Goal: Browse casually

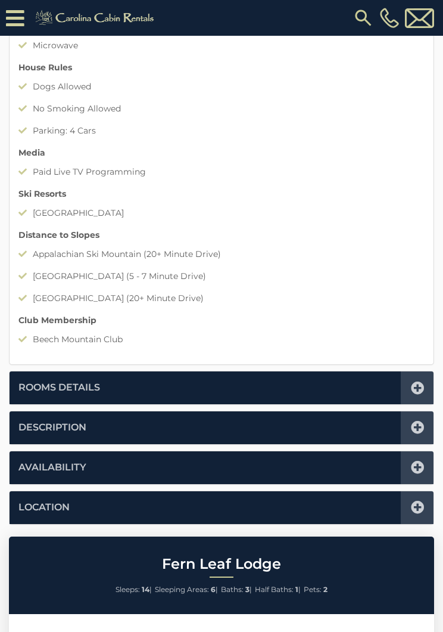
click at [421, 381] on icon at bounding box center [417, 387] width 13 height 13
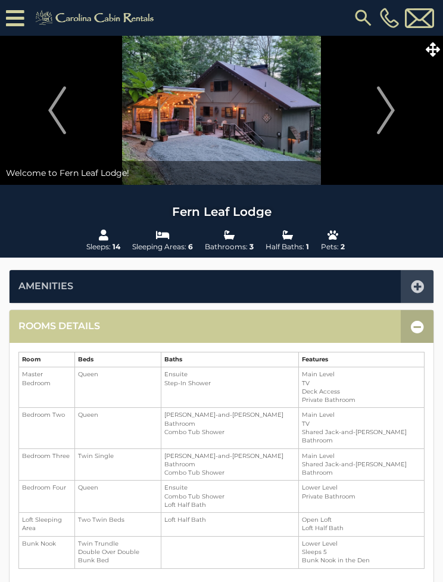
click at [390, 105] on img "Next" at bounding box center [386, 110] width 18 height 48
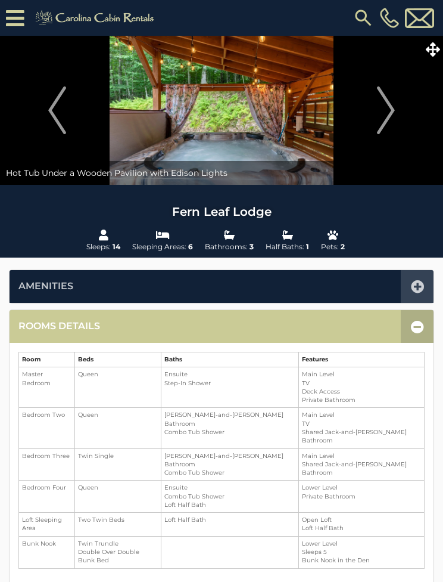
click at [392, 110] on img "Next" at bounding box center [386, 110] width 18 height 48
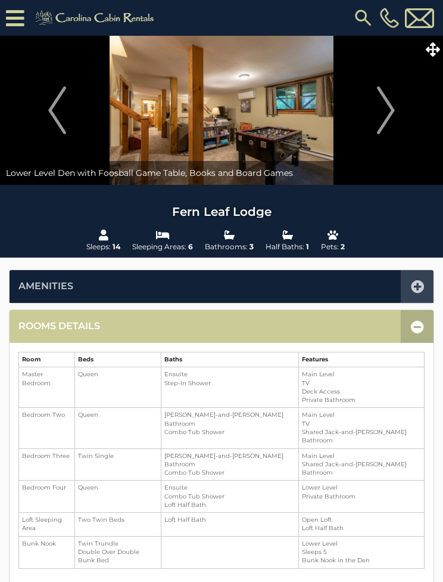
click at [383, 114] on img "Next" at bounding box center [386, 110] width 18 height 48
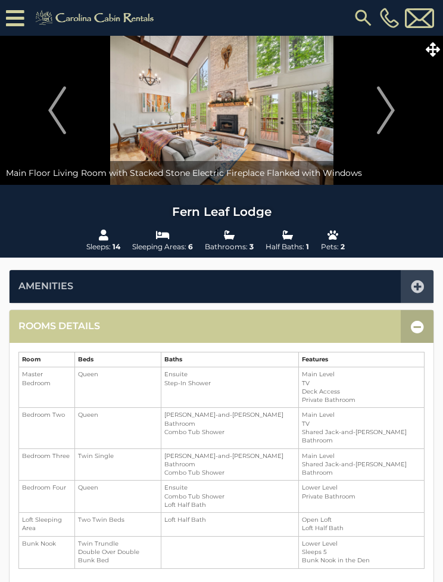
click at [369, 115] on button "Next" at bounding box center [386, 110] width 102 height 149
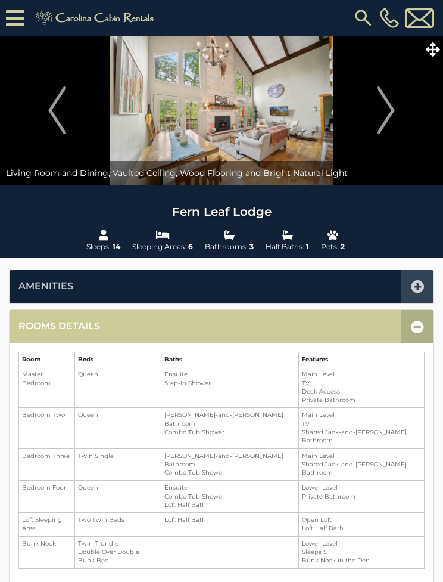
click at [393, 113] on img "Next" at bounding box center [386, 110] width 18 height 48
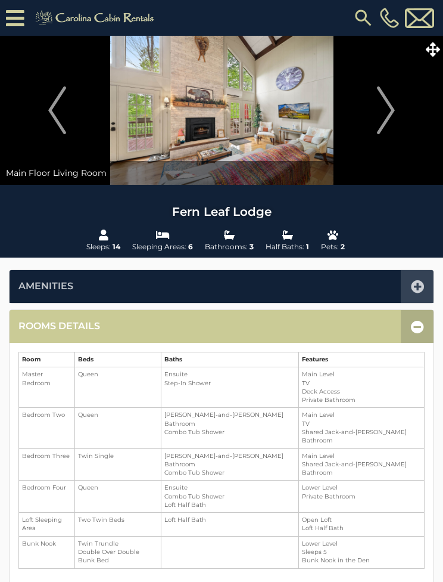
click at [374, 116] on button "Next" at bounding box center [386, 110] width 102 height 149
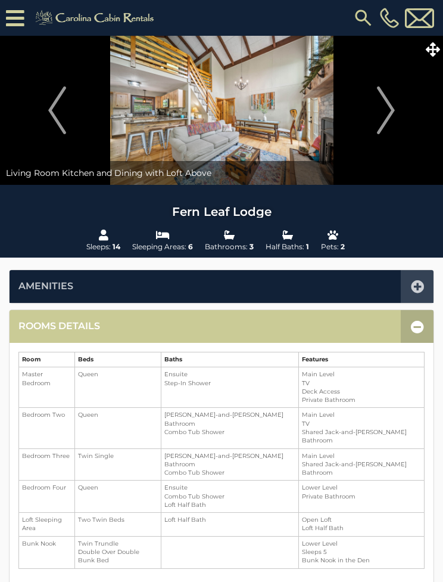
click at [387, 105] on img "Next" at bounding box center [386, 110] width 18 height 48
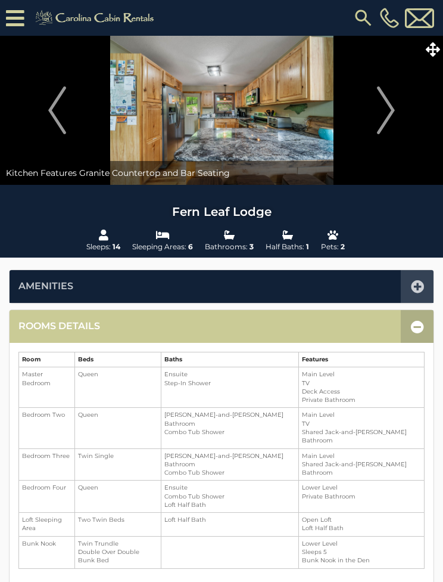
click at [386, 109] on img "Next" at bounding box center [386, 110] width 18 height 48
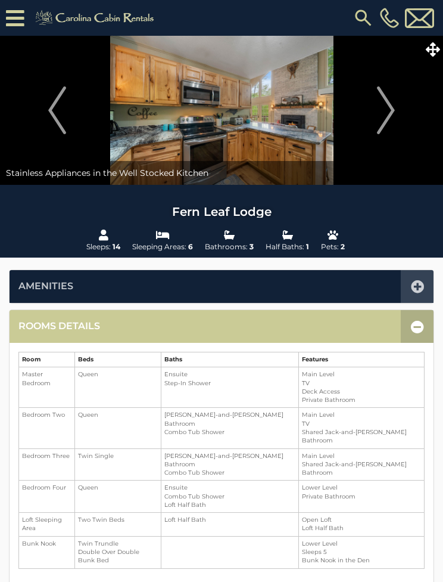
click at [383, 107] on img "Next" at bounding box center [386, 110] width 18 height 48
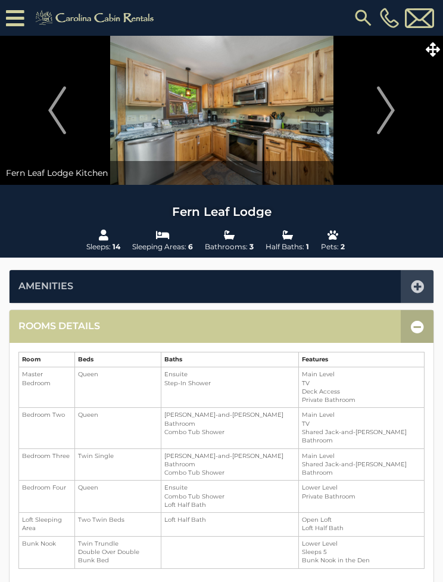
click at [384, 111] on img "Next" at bounding box center [386, 110] width 18 height 48
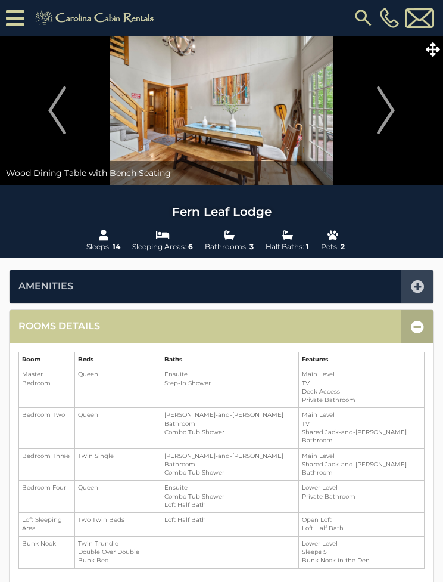
click at [390, 114] on img "Next" at bounding box center [386, 110] width 18 height 48
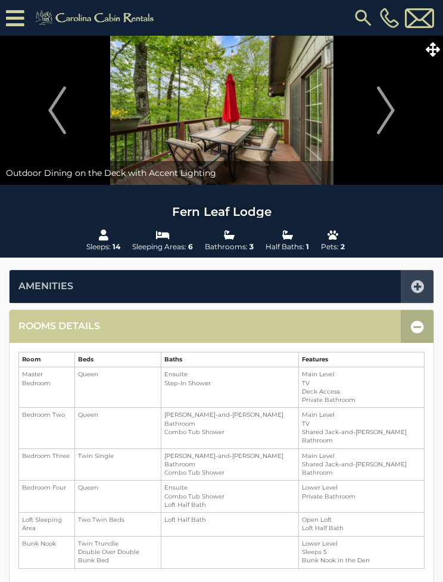
click at [396, 109] on button "Next" at bounding box center [386, 110] width 102 height 149
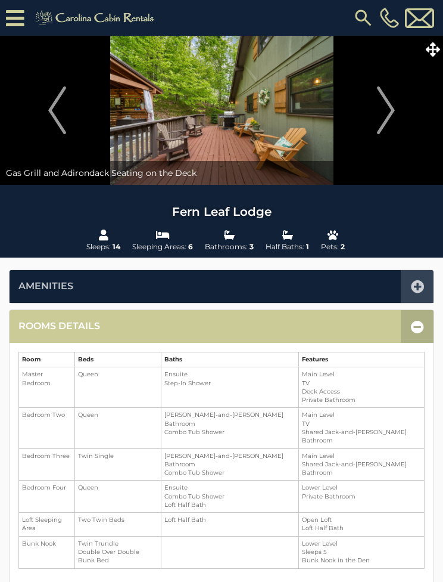
click at [393, 107] on img "Next" at bounding box center [386, 110] width 18 height 48
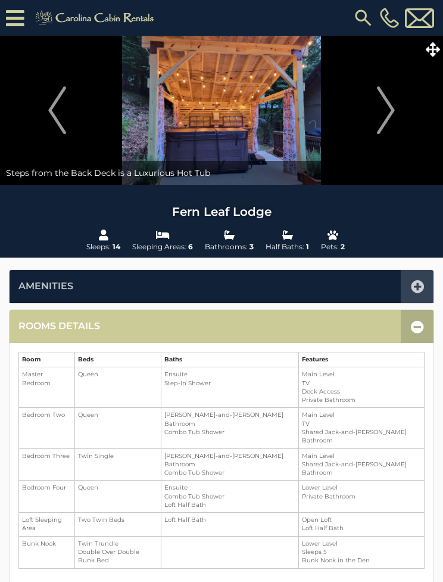
click at [377, 113] on img "Next" at bounding box center [386, 110] width 18 height 48
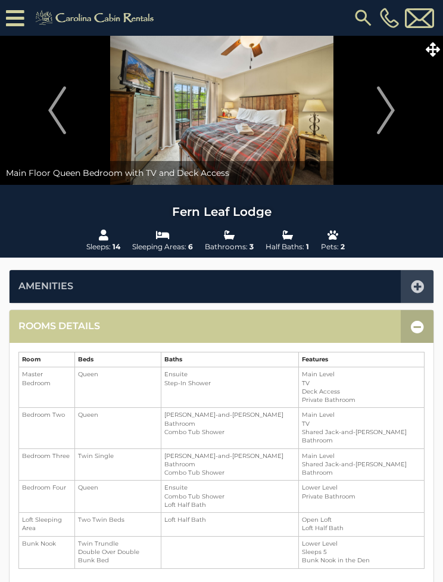
click at [388, 109] on img "Next" at bounding box center [386, 110] width 18 height 48
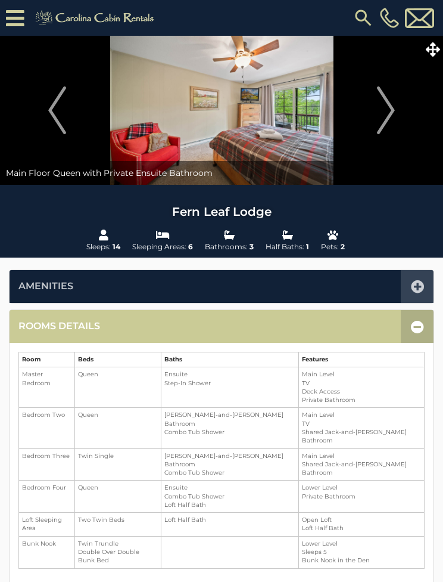
click at [383, 111] on img "Next" at bounding box center [386, 110] width 18 height 48
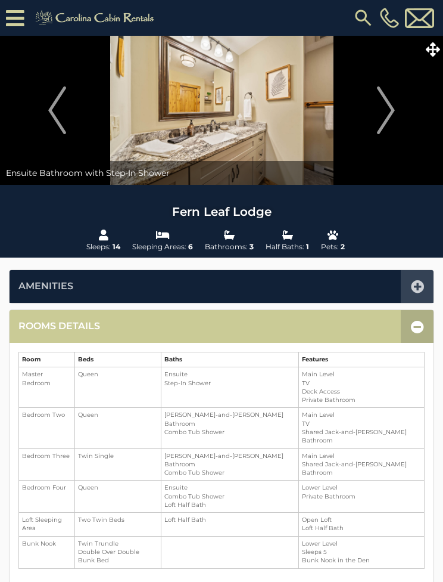
click at [404, 105] on button "Next" at bounding box center [386, 110] width 102 height 149
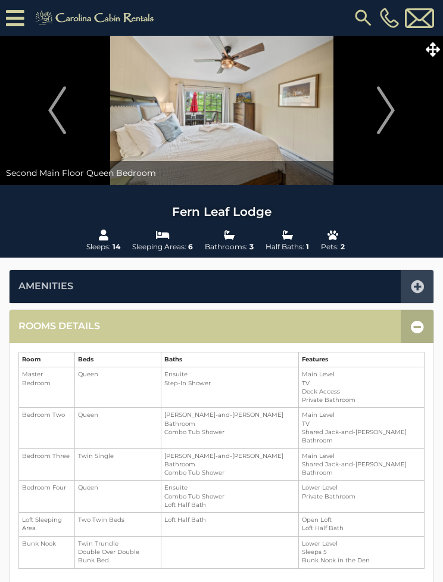
click at [391, 111] on img "Next" at bounding box center [386, 110] width 18 height 48
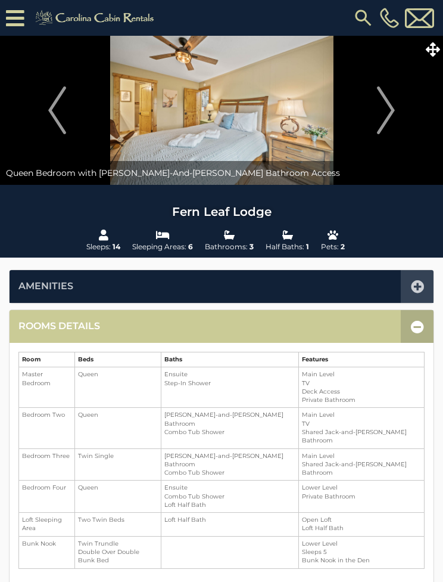
click at [386, 111] on img "Next" at bounding box center [386, 110] width 18 height 48
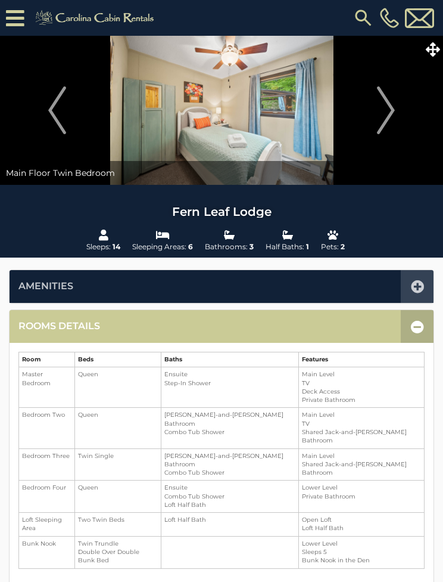
click at [388, 112] on img "Next" at bounding box center [386, 110] width 18 height 48
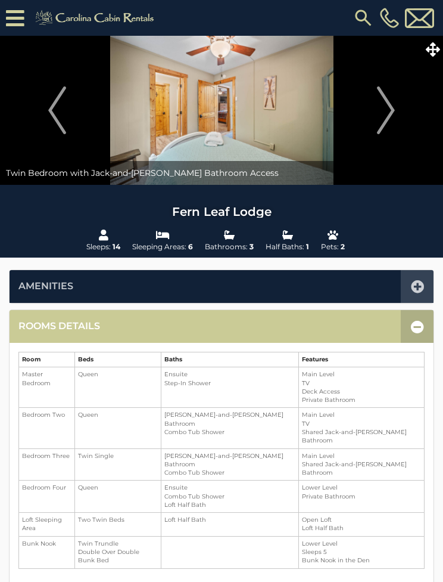
click at [388, 112] on img "Next" at bounding box center [386, 110] width 18 height 48
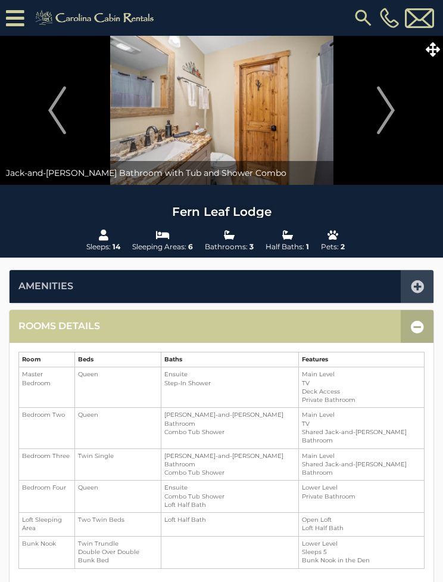
click at [395, 111] on img "Next" at bounding box center [386, 110] width 18 height 48
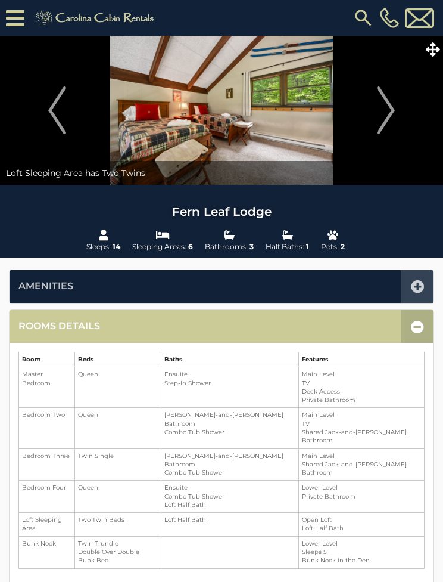
click at [399, 110] on button "Next" at bounding box center [386, 110] width 102 height 149
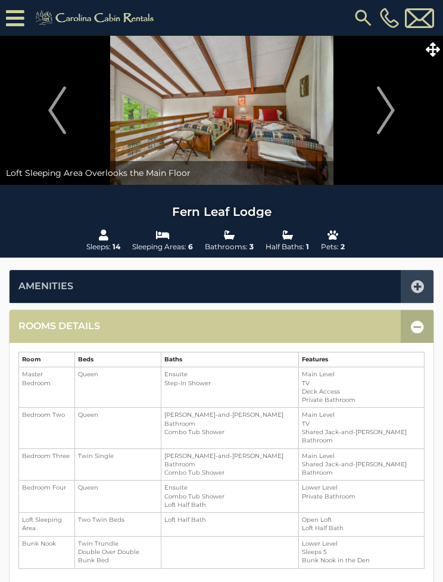
click at [402, 109] on button "Next" at bounding box center [386, 110] width 102 height 149
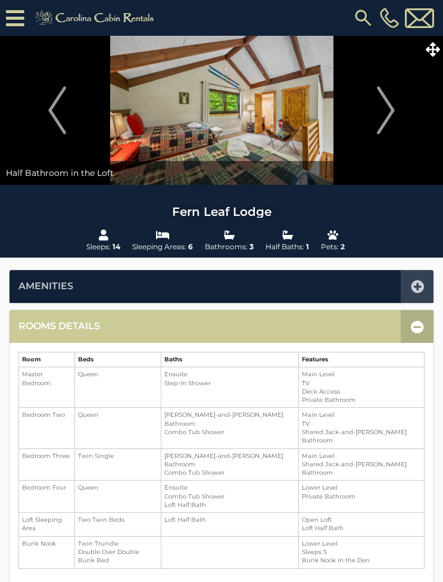
click at [390, 108] on img "Next" at bounding box center [386, 110] width 18 height 48
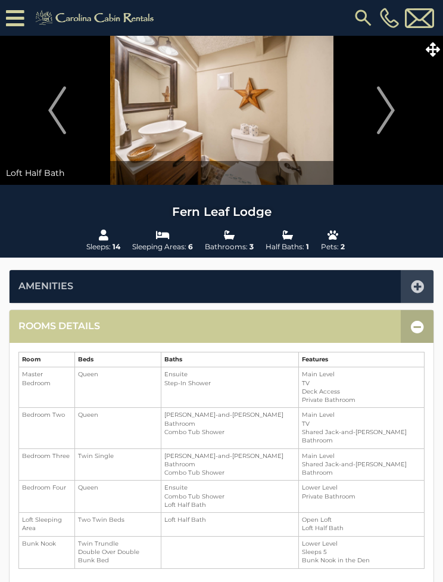
click at [399, 114] on button "Next" at bounding box center [386, 110] width 102 height 149
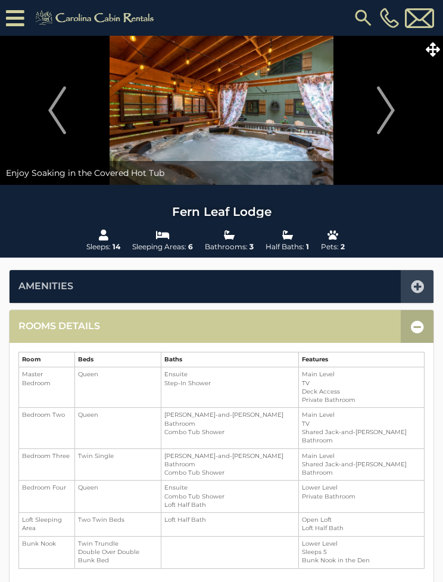
click at [395, 109] on img "Next" at bounding box center [386, 110] width 18 height 48
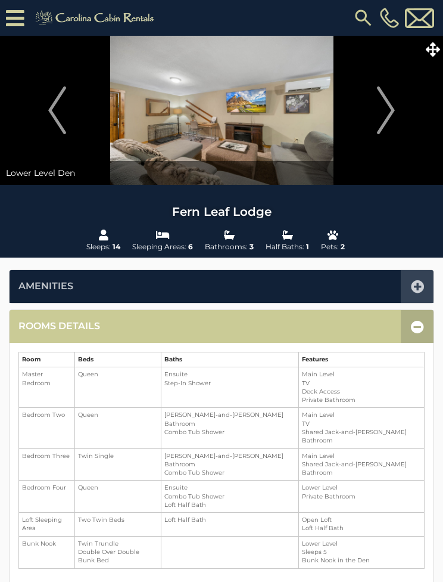
click at [371, 120] on button "Next" at bounding box center [386, 110] width 102 height 149
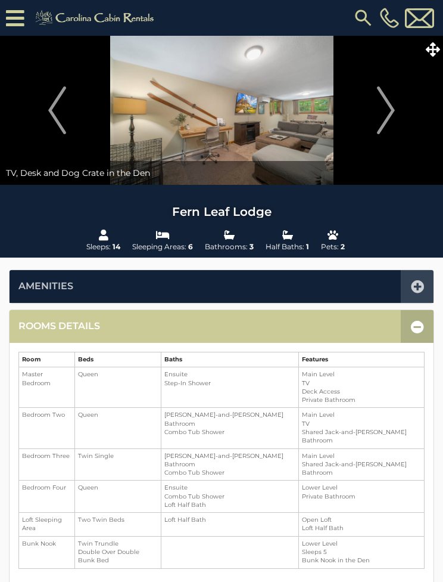
click at [373, 123] on button "Next" at bounding box center [386, 110] width 102 height 149
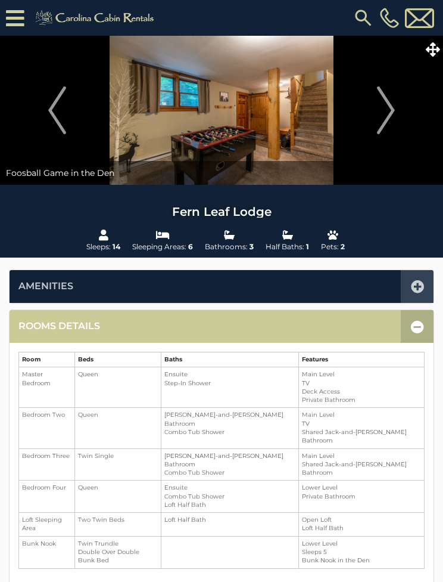
click at [398, 116] on button "Next" at bounding box center [386, 110] width 102 height 149
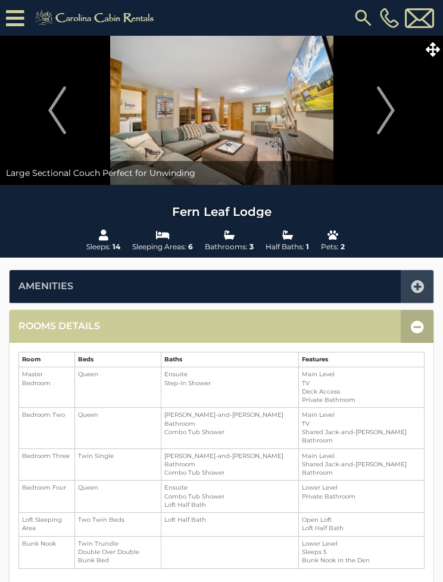
click at [395, 116] on img "Next" at bounding box center [386, 110] width 18 height 48
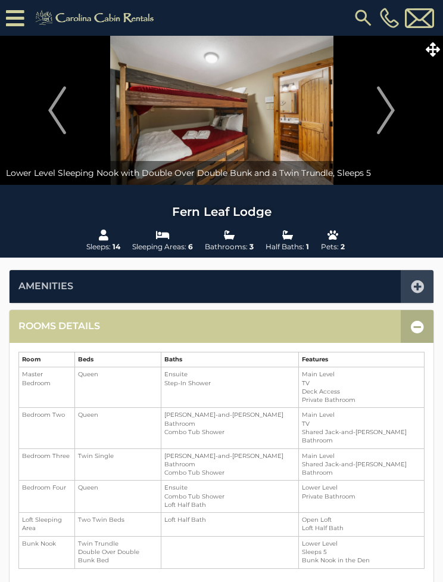
click at [388, 122] on img "Next" at bounding box center [386, 110] width 18 height 48
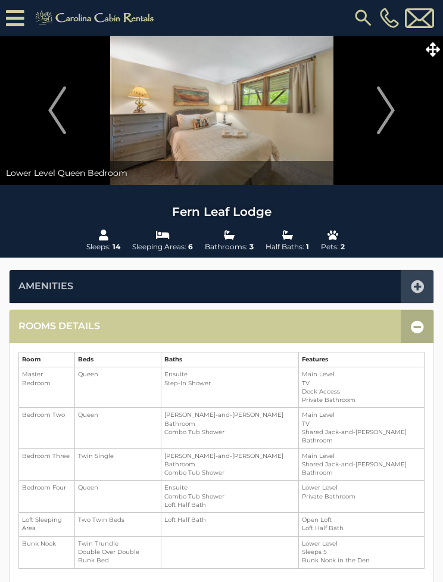
click at [395, 114] on img "Next" at bounding box center [386, 110] width 18 height 48
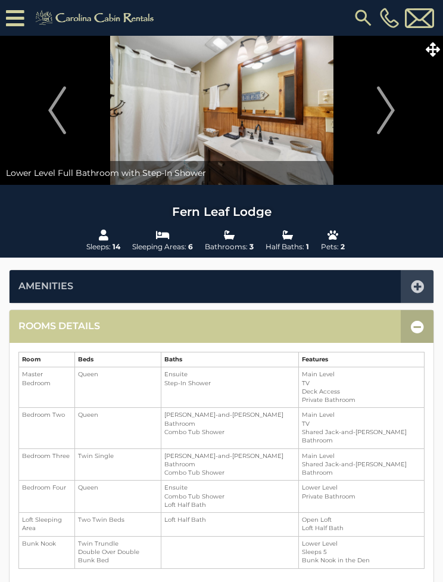
click at [391, 125] on img "Next" at bounding box center [386, 110] width 18 height 48
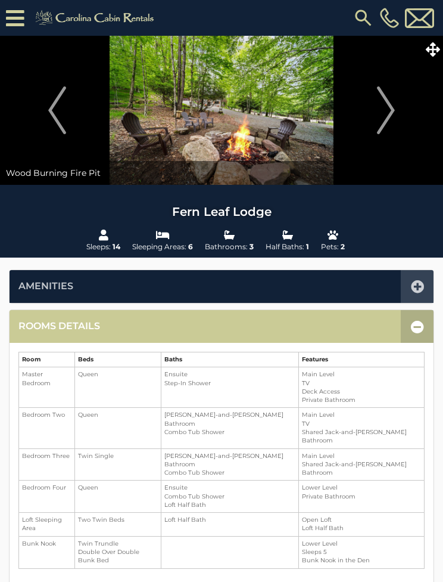
click at [384, 121] on img "Next" at bounding box center [386, 110] width 18 height 48
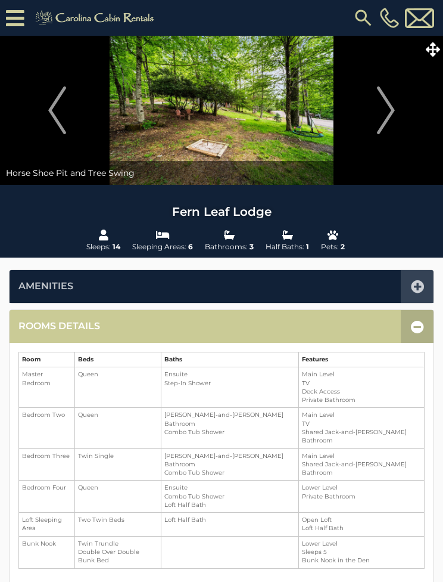
click at [388, 114] on img "Next" at bounding box center [386, 110] width 18 height 48
